Goal: Information Seeking & Learning: Learn about a topic

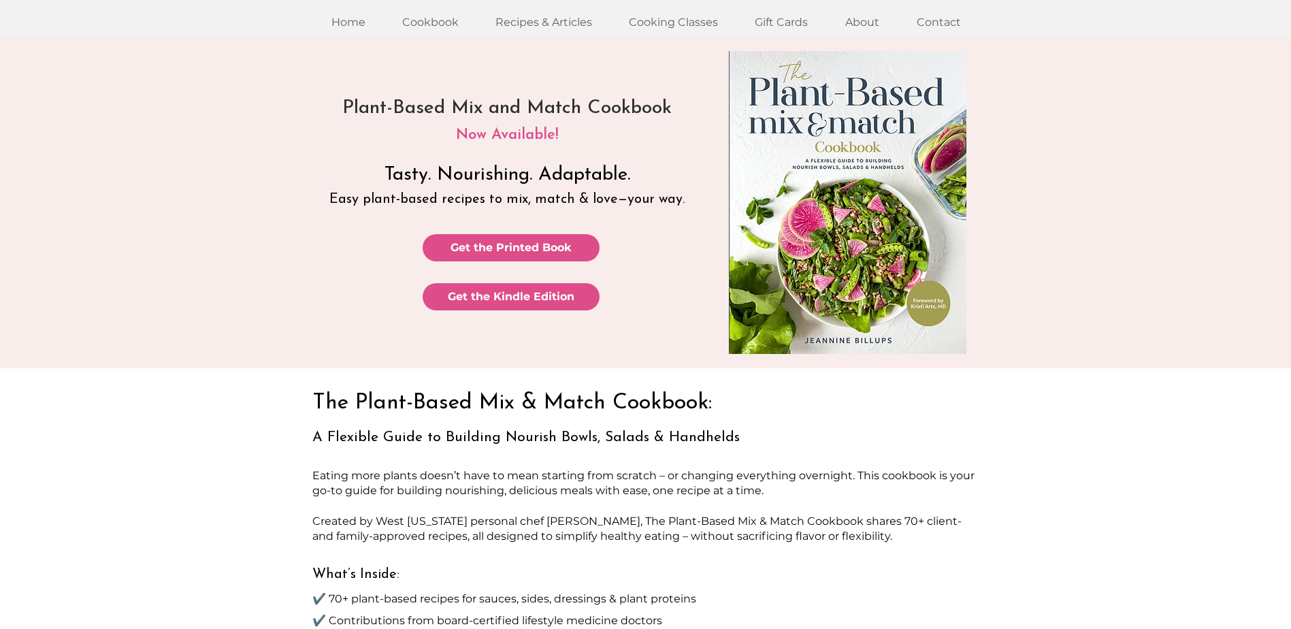
scroll to position [136, 0]
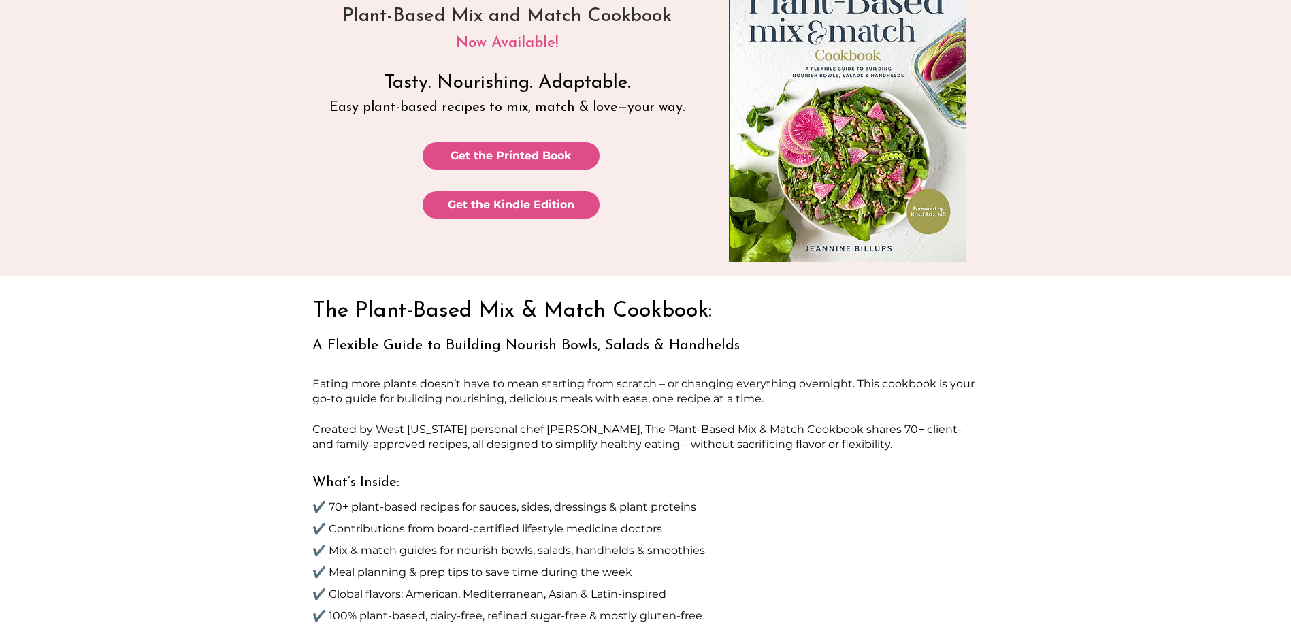
click at [859, 185] on img "main content" at bounding box center [847, 110] width 237 height 303
click at [847, 249] on img "main content" at bounding box center [847, 110] width 237 height 303
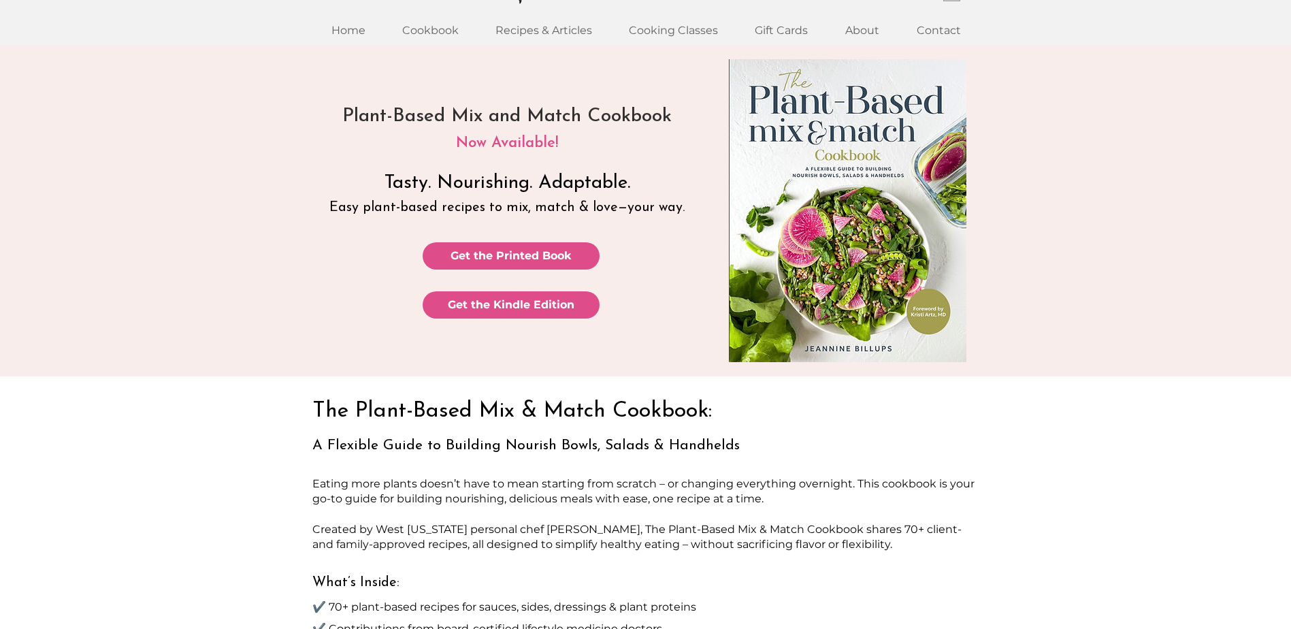
scroll to position [0, 0]
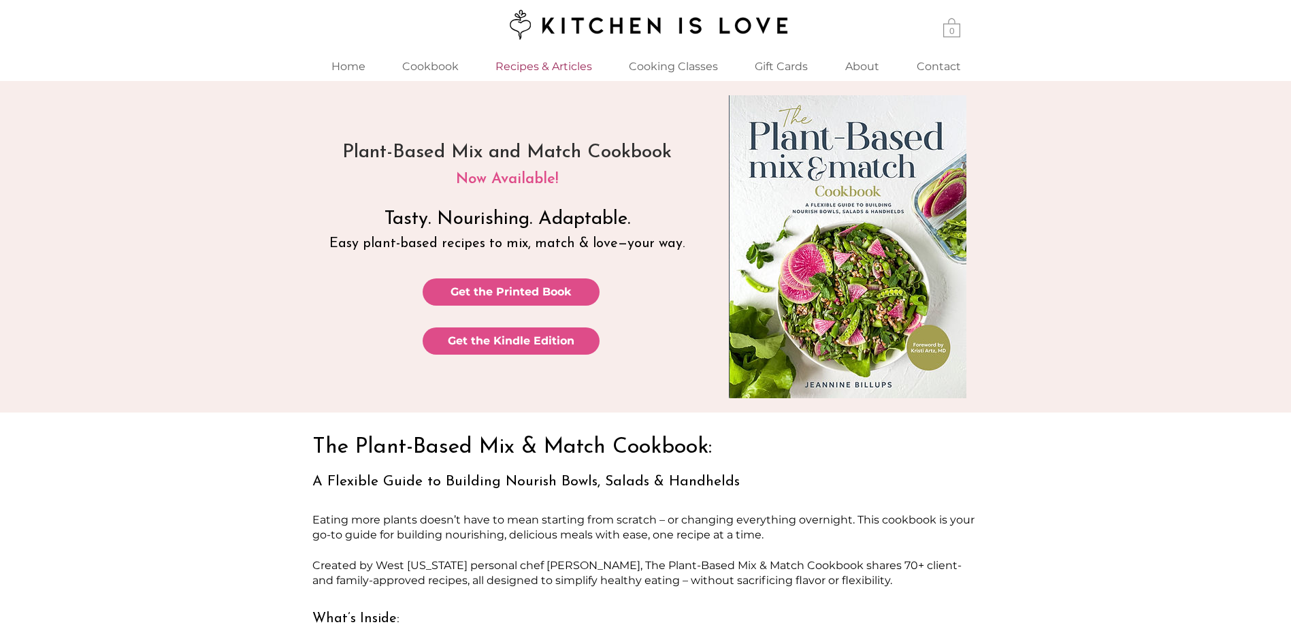
click at [565, 69] on p "Recipes & Articles" at bounding box center [544, 66] width 110 height 29
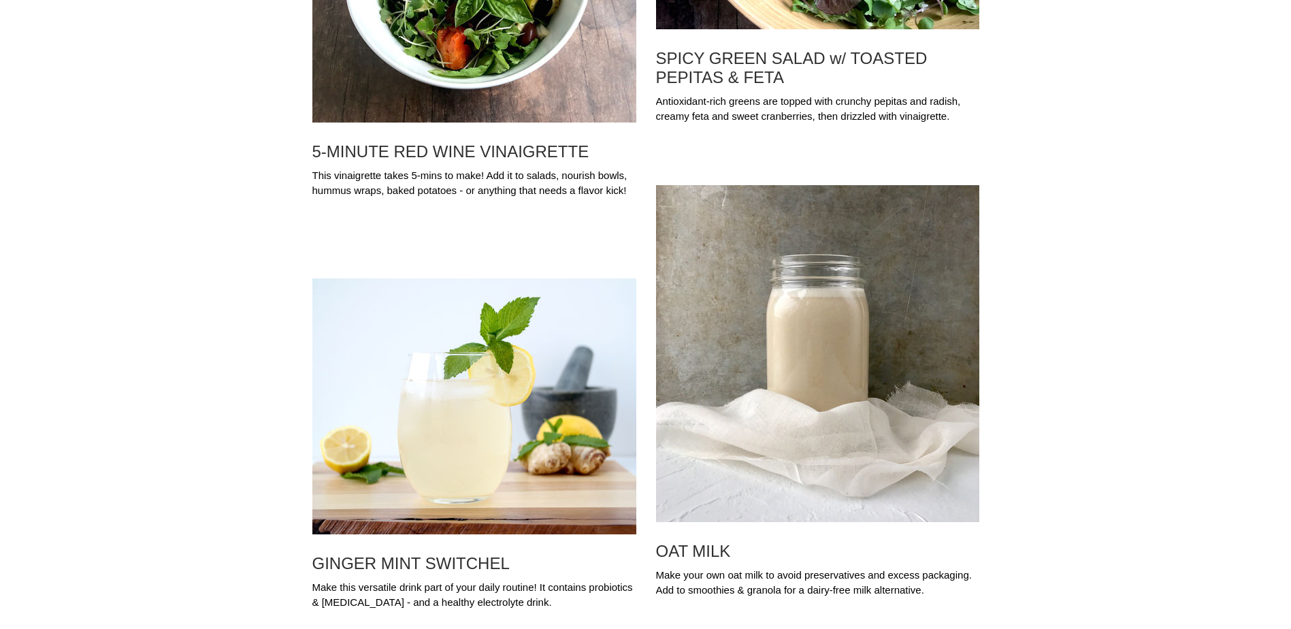
scroll to position [16156, 0]
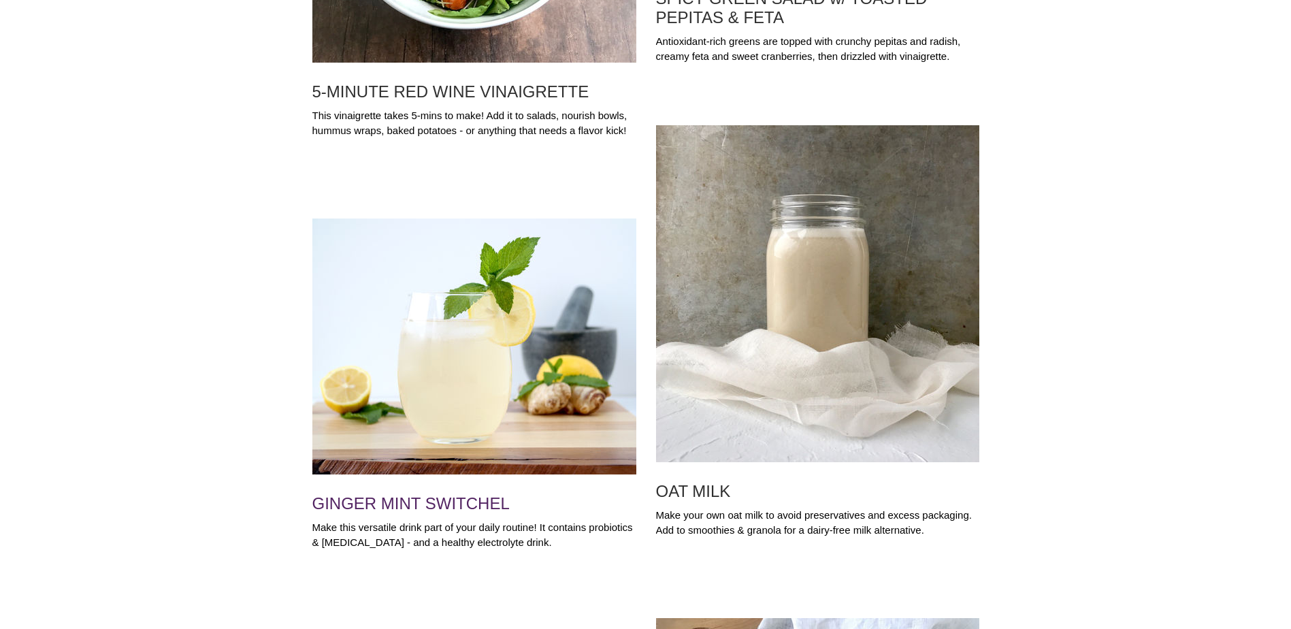
click at [493, 508] on h2 "GINGER MINT SWITCHEL" at bounding box center [474, 503] width 324 height 19
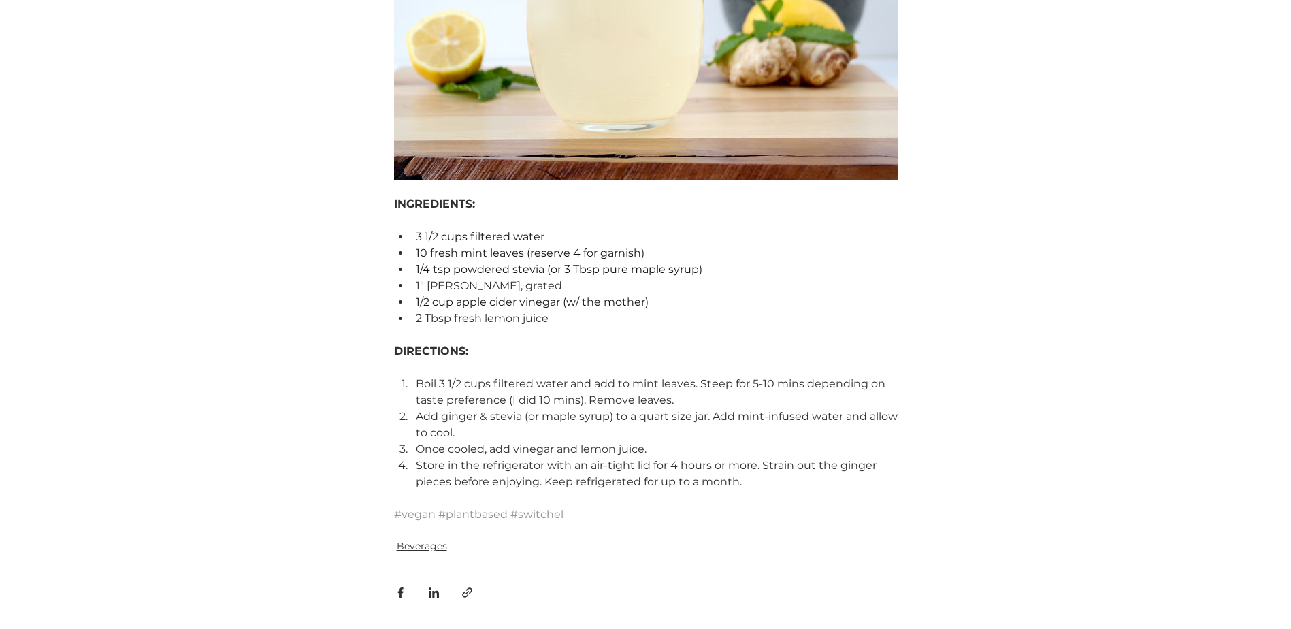
scroll to position [476, 0]
